Goal: Find specific page/section: Find specific page/section

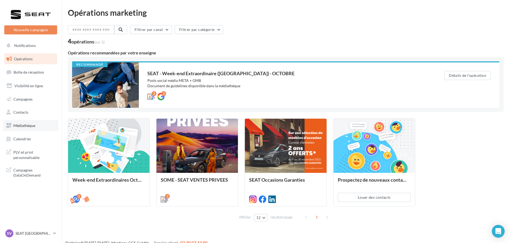
click at [41, 121] on link "Médiathèque" at bounding box center [30, 125] width 55 height 11
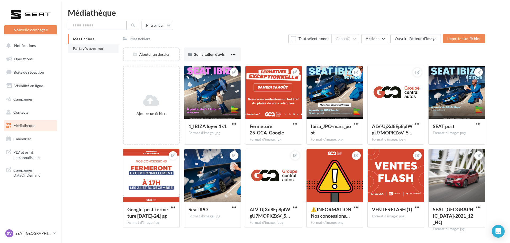
click at [105, 51] on li "Partagés avec moi" at bounding box center [93, 49] width 51 height 10
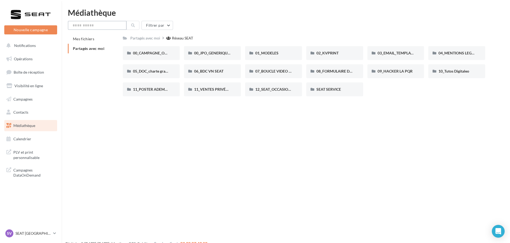
click at [88, 26] on input "text" at bounding box center [97, 25] width 59 height 9
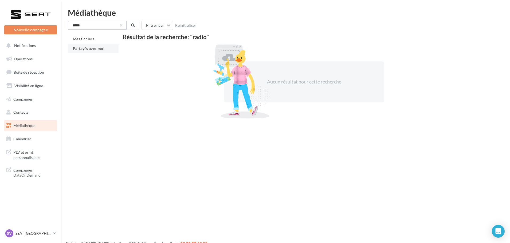
type input "*****"
click at [98, 46] on li "Partagés avec moi" at bounding box center [93, 49] width 51 height 10
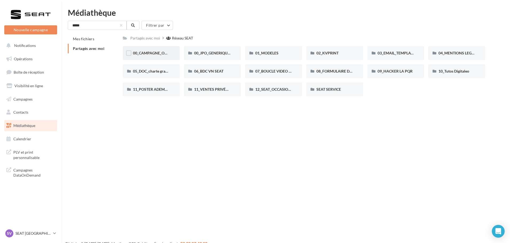
click at [151, 49] on div "00_CAMPAGNE_OCTOBRE" at bounding box center [151, 53] width 57 height 14
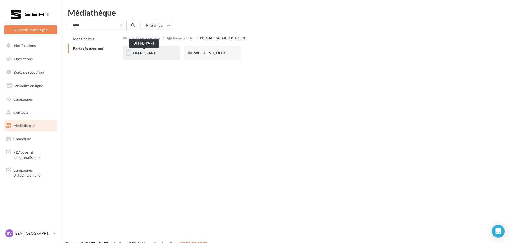
click at [147, 51] on span "OFFRE_PART" at bounding box center [144, 53] width 23 height 5
click at [214, 54] on div "IBIZA" at bounding box center [212, 53] width 37 height 5
click at [208, 52] on span "WEEK-END_EXTRAORDINAIRE" at bounding box center [221, 53] width 54 height 5
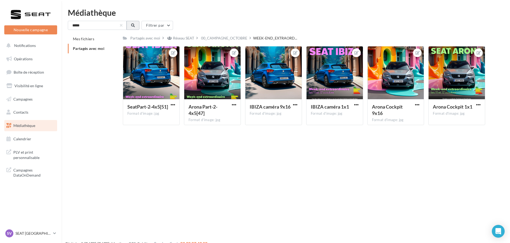
click at [137, 27] on button at bounding box center [133, 25] width 13 height 9
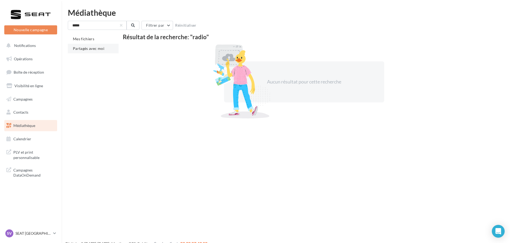
click at [92, 47] on span "Partagés avec moi" at bounding box center [89, 48] width 32 height 5
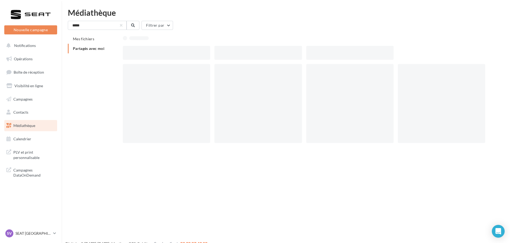
click at [91, 48] on span "Partagés avec moi" at bounding box center [89, 48] width 32 height 5
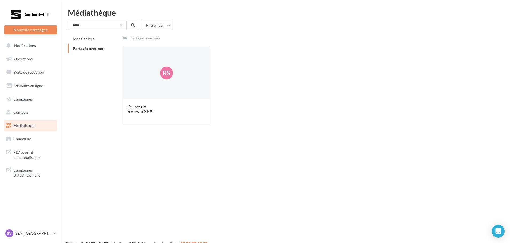
click at [92, 51] on li "Partagés avec moi" at bounding box center [93, 49] width 51 height 10
click at [82, 37] on span "Mes fichiers" at bounding box center [83, 39] width 21 height 5
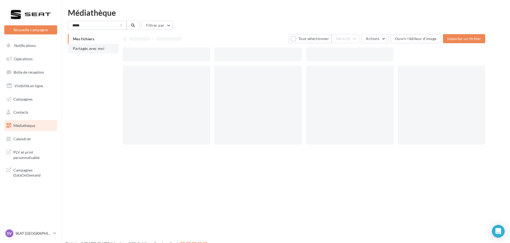
click at [87, 46] on li "Partagés avec moi" at bounding box center [93, 49] width 51 height 10
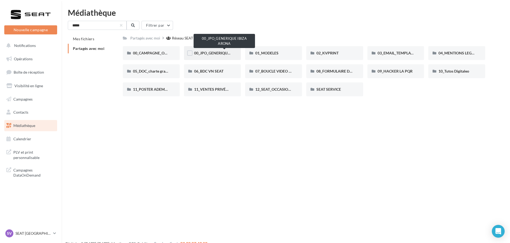
click at [223, 53] on span "00_JPO_GENERIQUE IBIZA ARONA" at bounding box center [224, 53] width 60 height 5
click at [18, 234] on p "SEAT [GEOGRAPHIC_DATA]" at bounding box center [34, 233] width 36 height 5
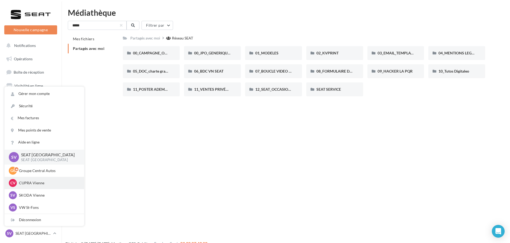
click at [36, 187] on div "CV CUPRA Vienne cupra_vienne" at bounding box center [44, 183] width 71 height 8
